Goal: Register for event/course

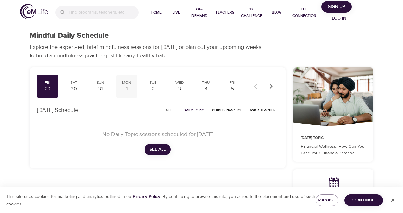
click at [129, 86] on div "1" at bounding box center [127, 88] width 16 height 7
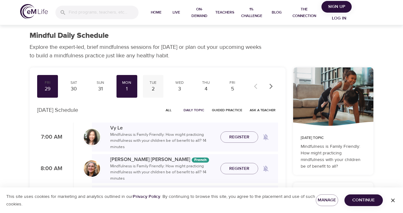
click at [154, 86] on div "2" at bounding box center [153, 88] width 16 height 7
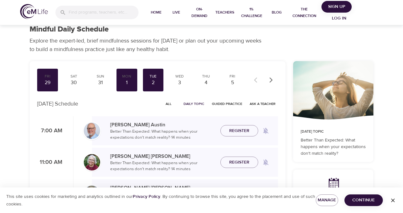
scroll to position [4, 0]
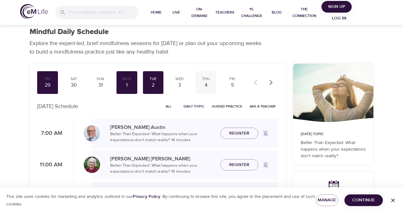
click at [204, 88] on div "4" at bounding box center [206, 84] width 16 height 7
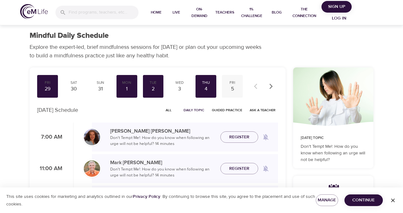
click at [230, 90] on div "5" at bounding box center [232, 88] width 16 height 7
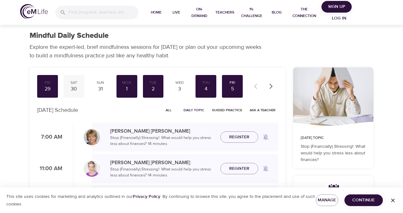
click at [69, 88] on div "30" at bounding box center [74, 88] width 16 height 7
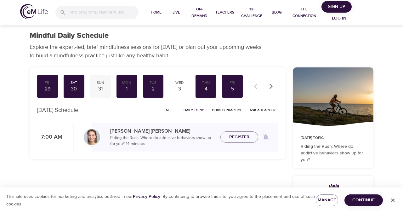
click at [101, 87] on div "31" at bounding box center [101, 88] width 16 height 7
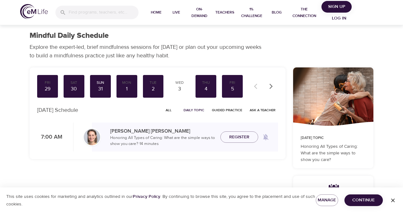
click at [272, 87] on icon "button" at bounding box center [271, 86] width 6 height 6
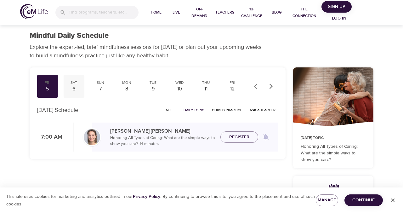
click at [74, 88] on div "6" at bounding box center [74, 88] width 16 height 7
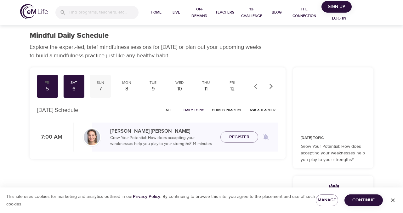
click at [99, 87] on div "7" at bounding box center [101, 88] width 16 height 7
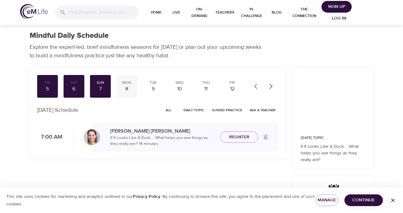
click at [124, 88] on div "8" at bounding box center [127, 88] width 16 height 7
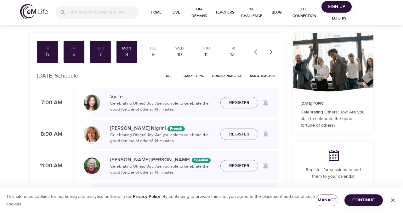
scroll to position [29, 0]
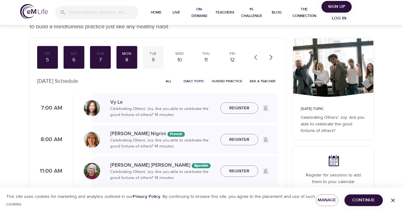
click at [149, 57] on div "9" at bounding box center [153, 59] width 16 height 7
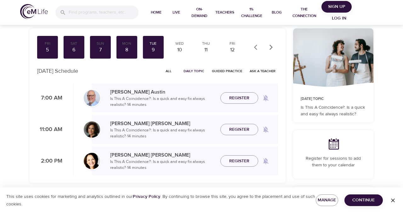
scroll to position [43, 0]
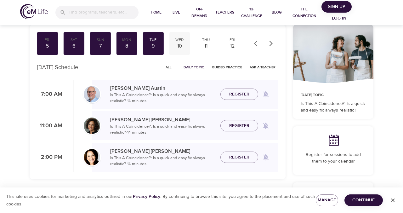
click at [174, 43] on div "10" at bounding box center [179, 45] width 16 height 7
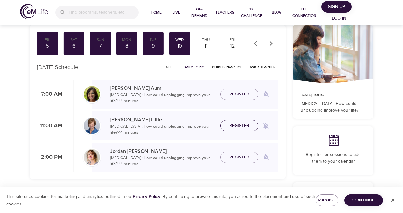
click at [243, 126] on span "Register" at bounding box center [239, 126] width 20 height 8
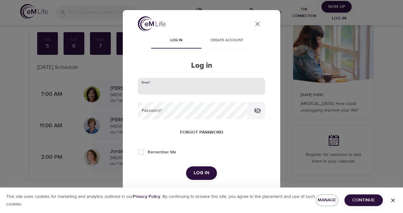
click at [176, 89] on input "email" at bounding box center [201, 86] width 127 height 17
type input "[EMAIL_ADDRESS][DOMAIN_NAME]"
click at [186, 166] on button "Log in" at bounding box center [201, 172] width 31 height 13
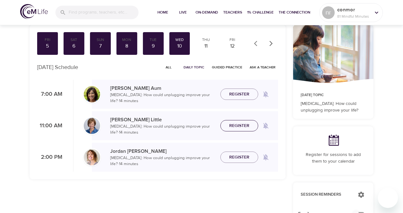
click at [238, 124] on span "Register" at bounding box center [239, 126] width 20 height 8
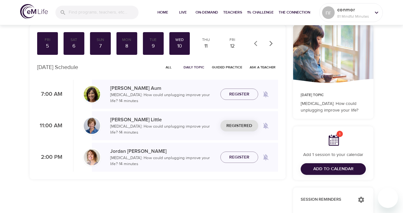
click at [328, 167] on span "Add to Calendar" at bounding box center [333, 169] width 40 height 8
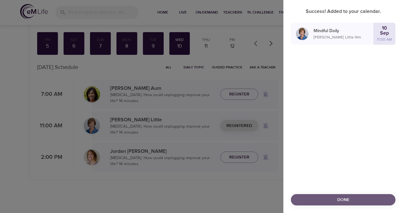
click at [339, 199] on span "Done" at bounding box center [343, 200] width 94 height 8
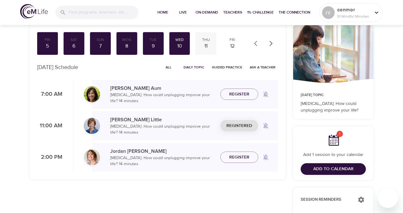
click at [210, 43] on div "11" at bounding box center [206, 45] width 16 height 7
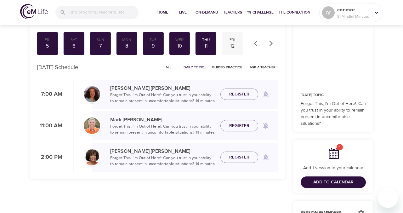
click at [235, 47] on div "12" at bounding box center [232, 45] width 16 height 7
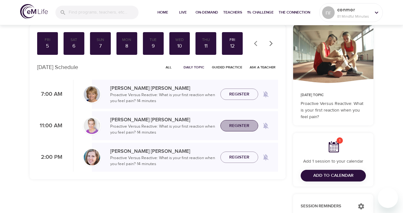
click at [240, 126] on span "Register" at bounding box center [239, 126] width 20 height 8
